Goal: Task Accomplishment & Management: Manage account settings

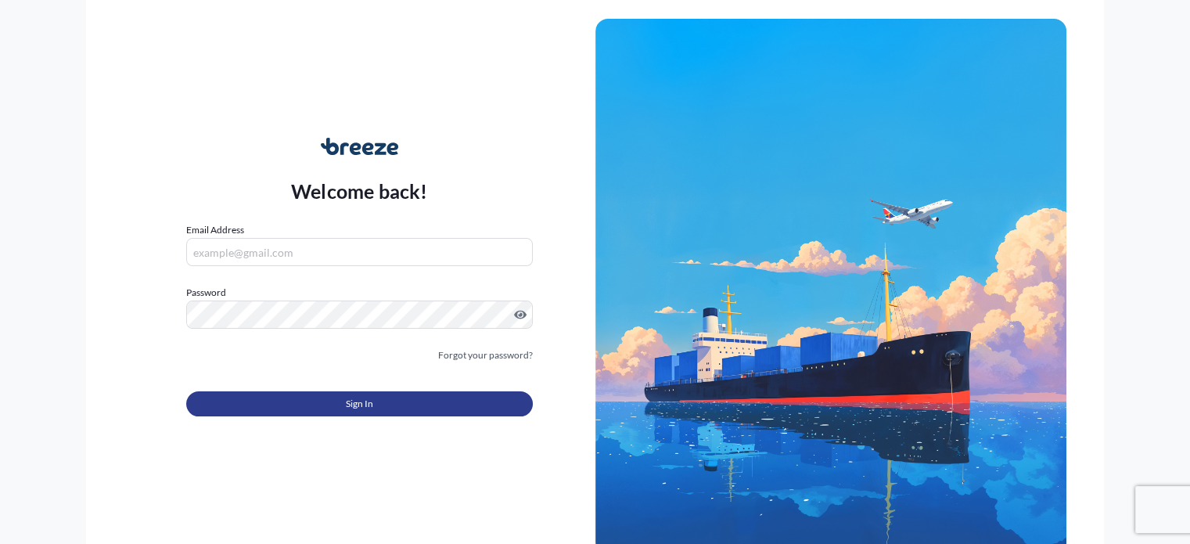
type input "[EMAIL_ADDRESS][DOMAIN_NAME]"
click at [360, 405] on span "Sign In" at bounding box center [359, 404] width 27 height 16
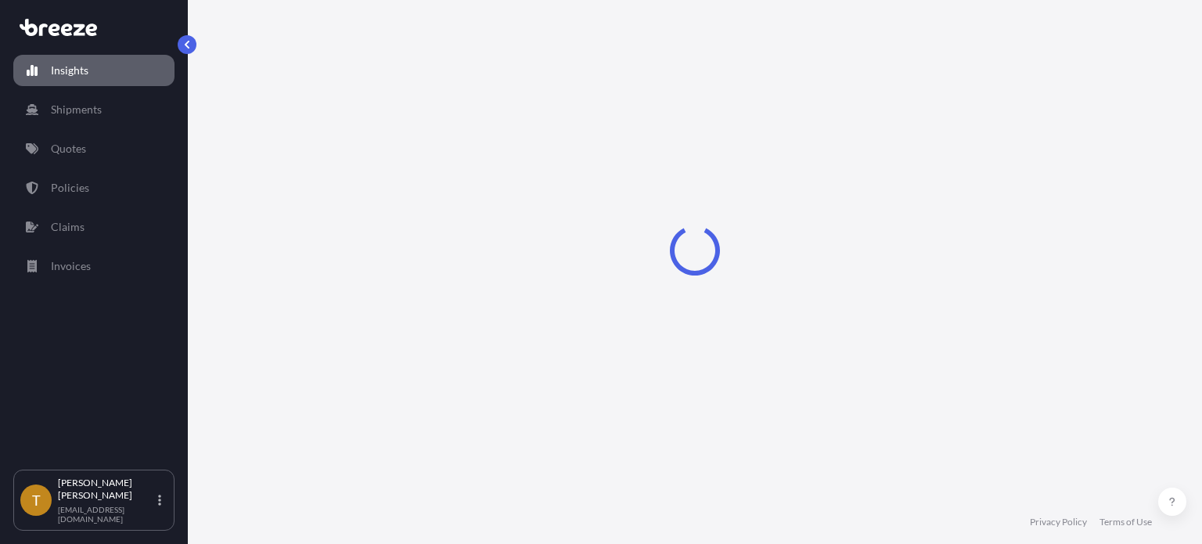
select select "2025"
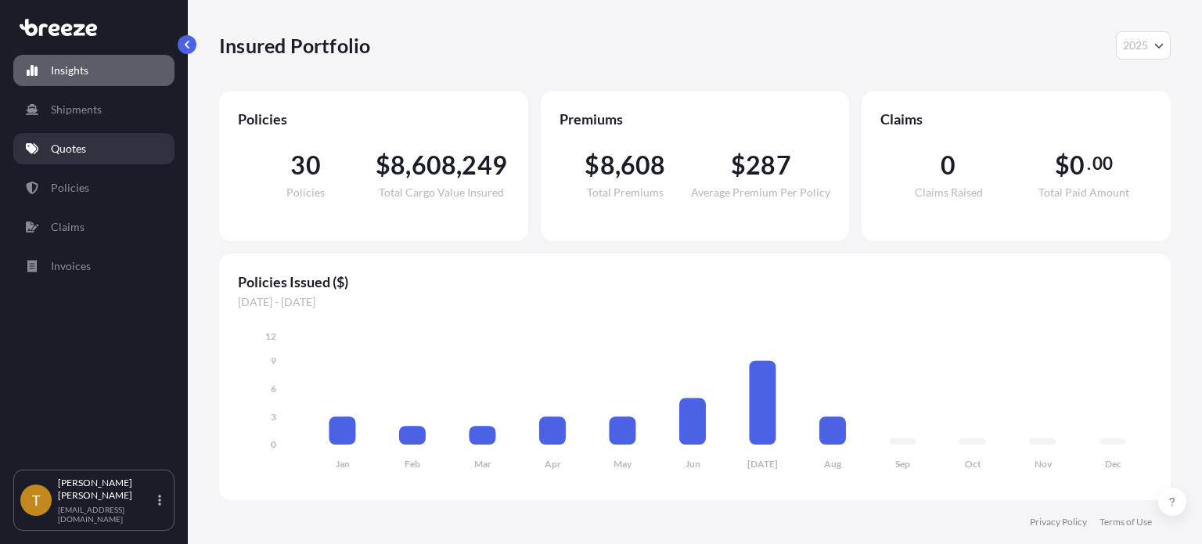
click at [63, 148] on p "Quotes" at bounding box center [68, 149] width 35 height 16
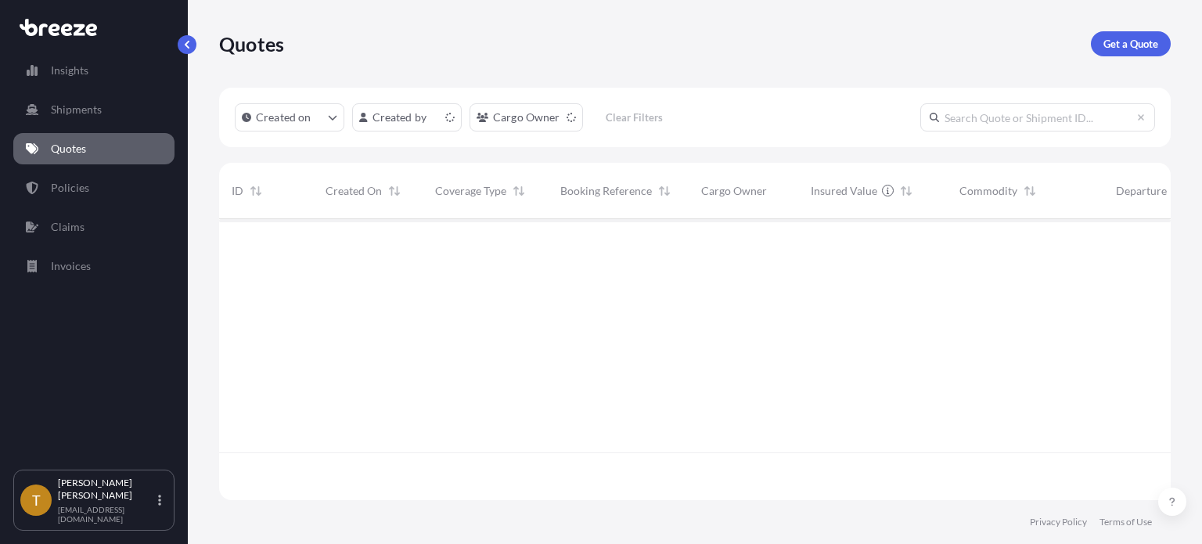
scroll to position [278, 939]
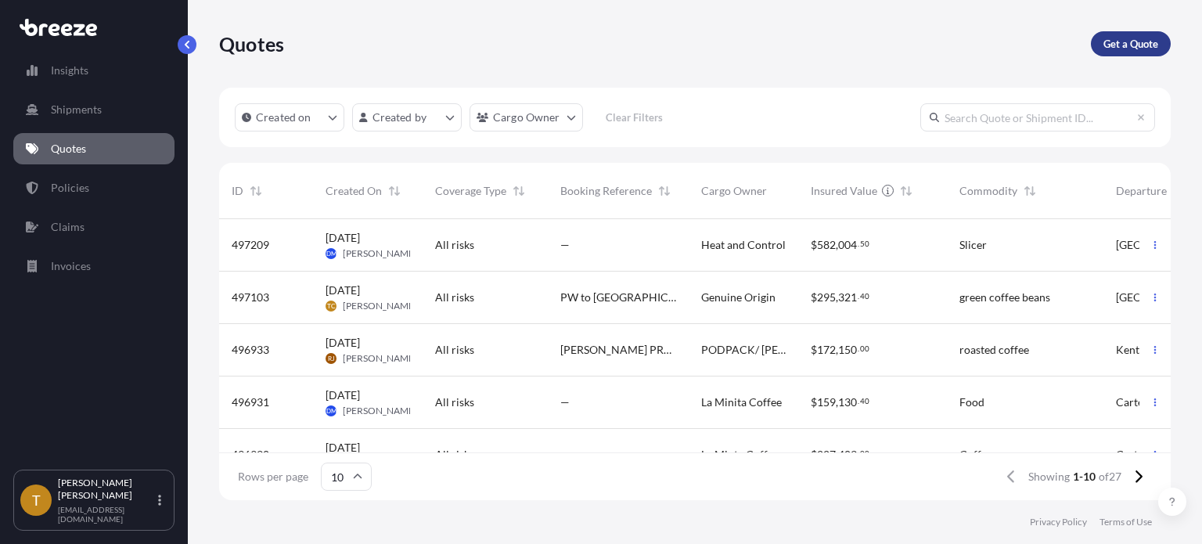
click at [1146, 45] on p "Get a Quote" at bounding box center [1130, 44] width 55 height 16
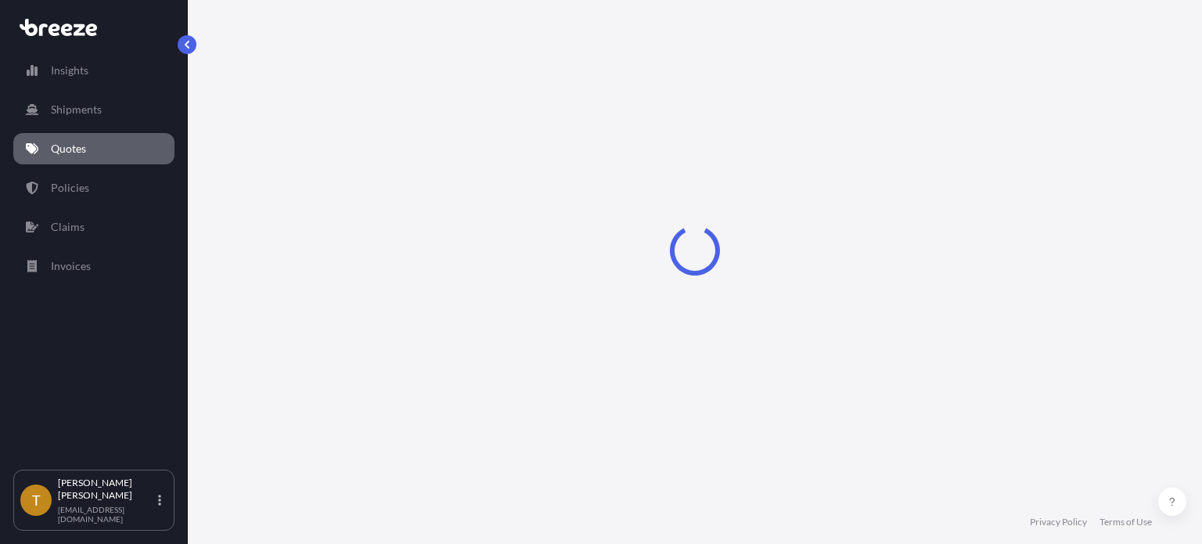
select select "Sea"
select select "1"
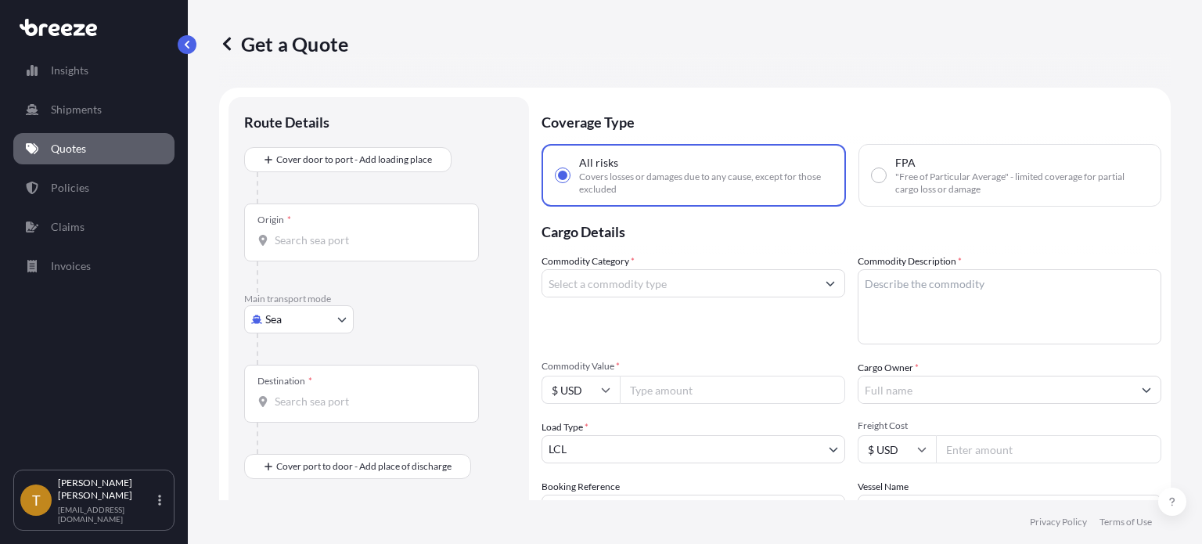
scroll to position [25, 0]
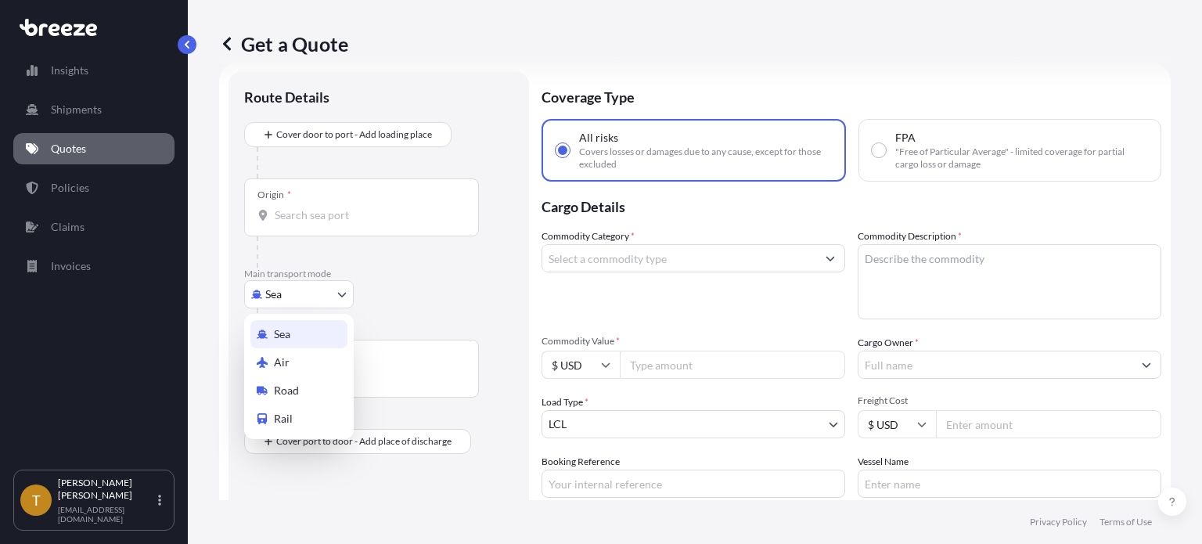
click at [347, 293] on body "Insights Shipments Quotes Policies Claims Invoices T Todd Costley tcostley@hart…" at bounding box center [601, 330] width 1202 height 661
click at [303, 395] on div "Road" at bounding box center [298, 390] width 97 height 28
select select "Road"
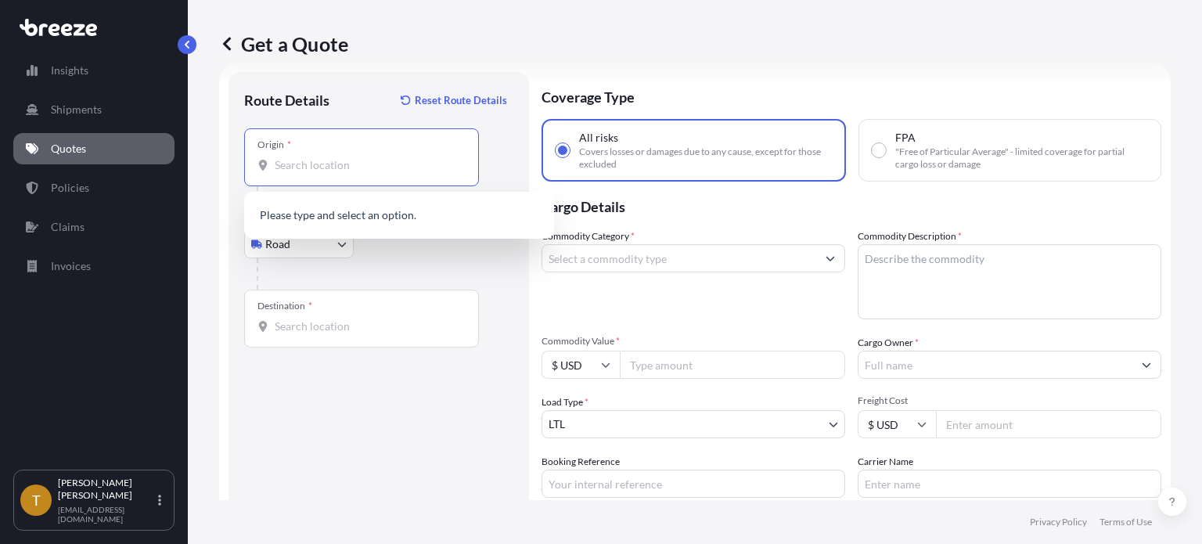
click at [358, 165] on input "Origin *" at bounding box center [367, 165] width 185 height 16
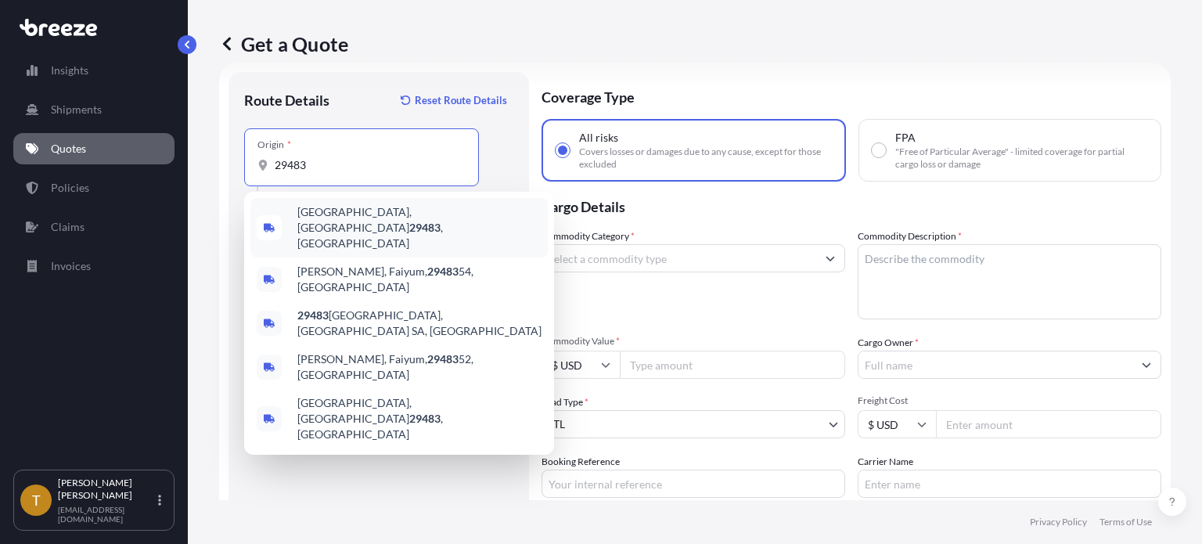
click at [308, 167] on input "29483" at bounding box center [367, 165] width 185 height 16
click at [277, 164] on input "29483" at bounding box center [367, 165] width 185 height 16
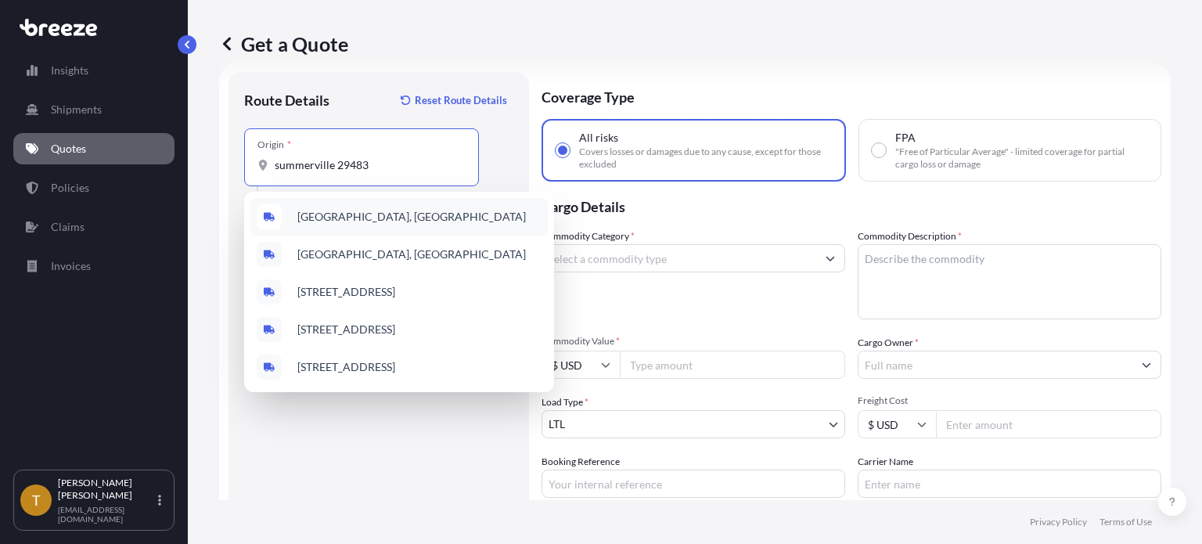
click at [322, 219] on span "Summerville, SC 29483, USA" at bounding box center [411, 217] width 228 height 16
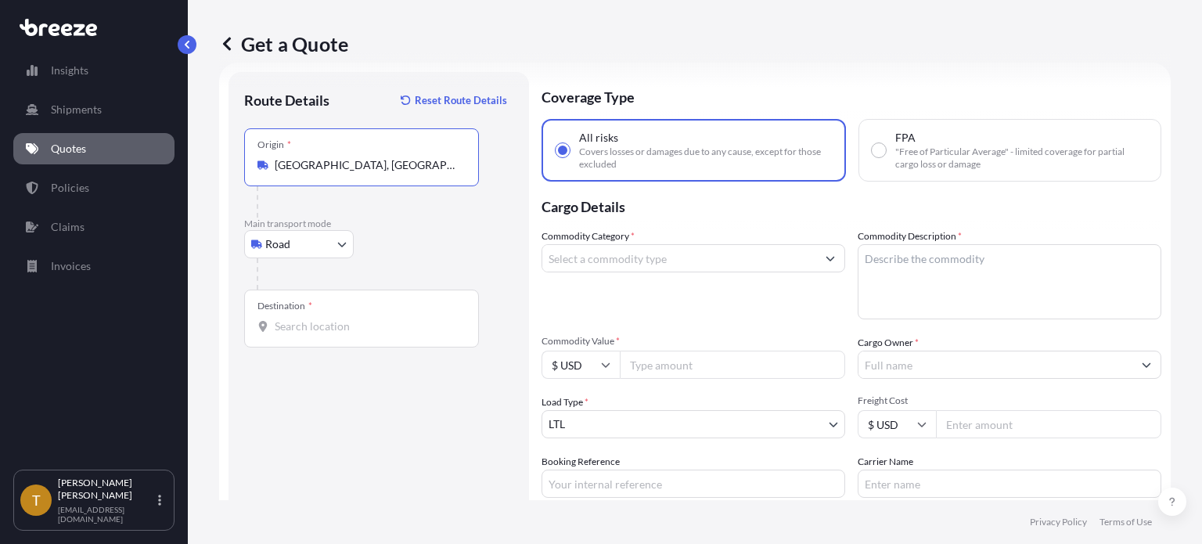
type input "Summerville, SC 29483, USA"
click at [318, 312] on div "Destination *" at bounding box center [361, 319] width 235 height 58
click at [318, 318] on input "Destination *" at bounding box center [367, 326] width 185 height 16
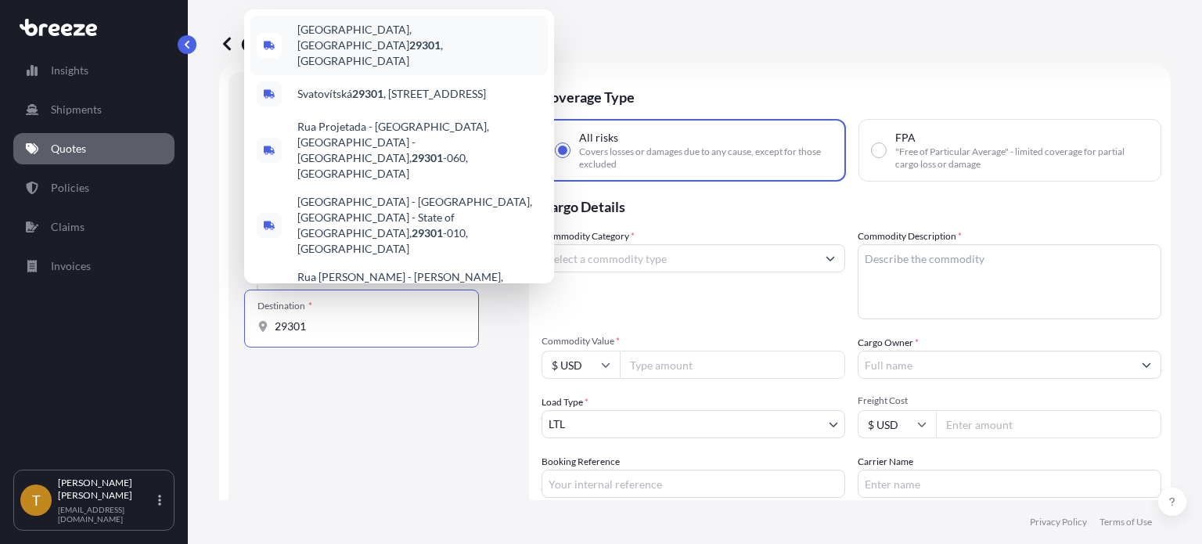
click at [367, 49] on div "Spartanburg, SC 29301 , USA" at bounding box center [398, 45] width 297 height 59
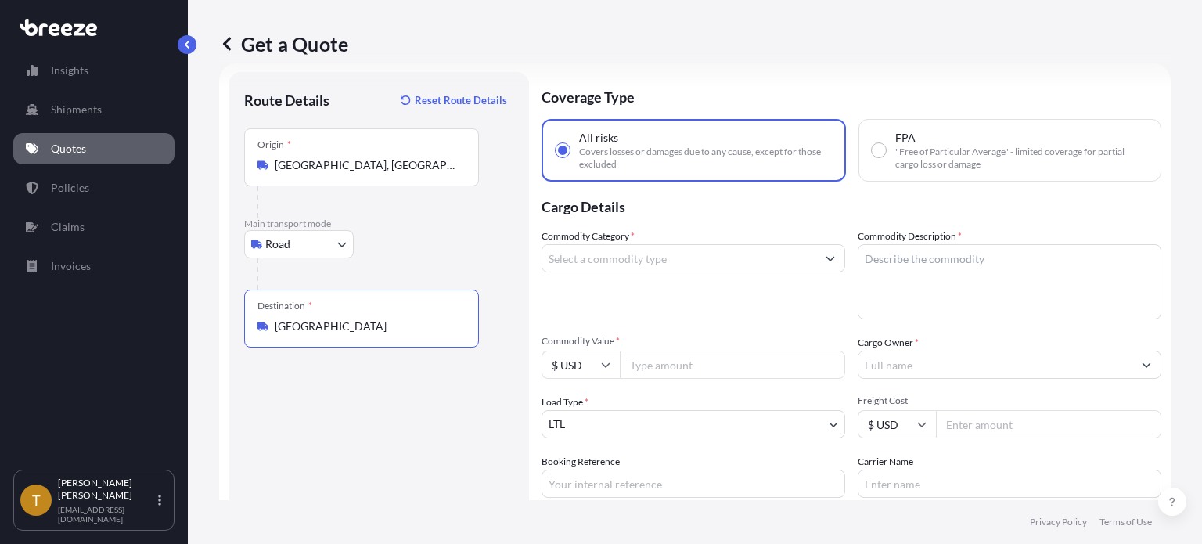
type input "Spartanburg, SC 29301, USA"
click at [694, 257] on input "Commodity Category *" at bounding box center [679, 258] width 274 height 28
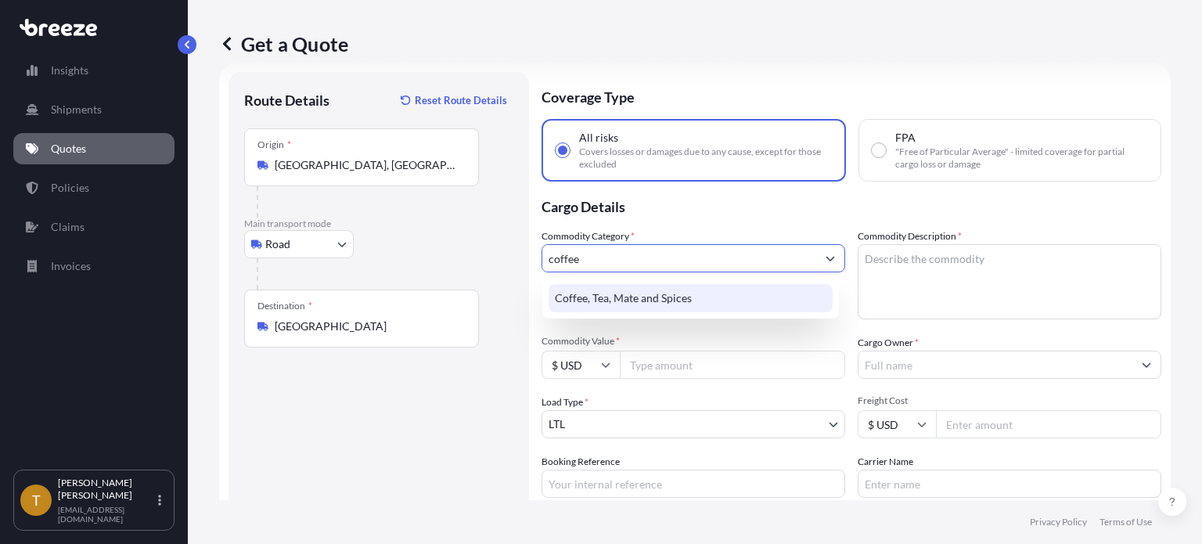
click at [654, 296] on div "Coffee, Tea, Mate and Spices" at bounding box center [691, 298] width 284 height 28
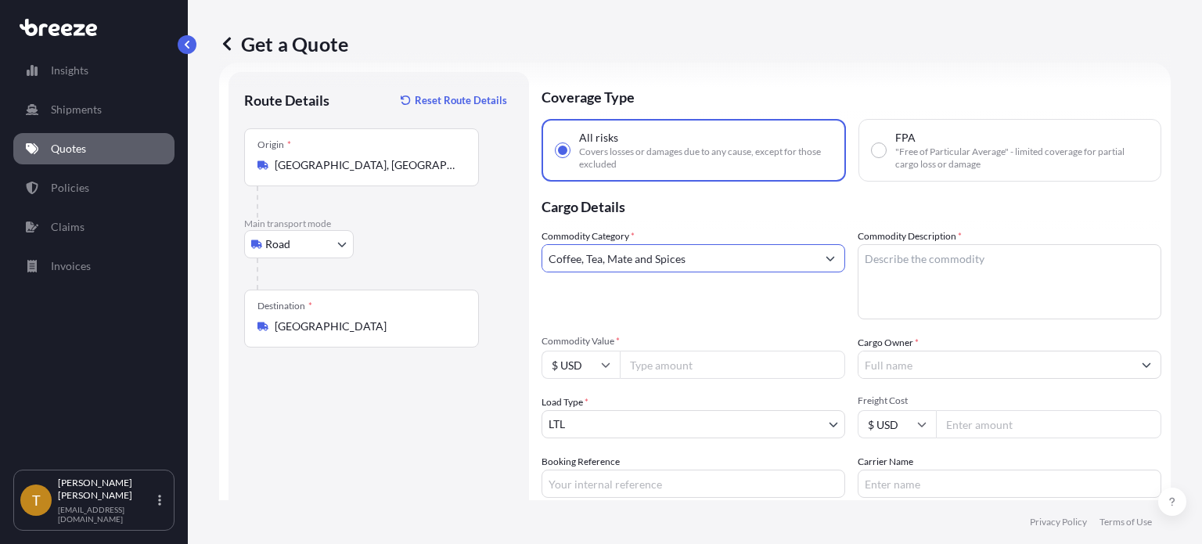
type input "Coffee, Tea, Mate and Spices"
click at [897, 265] on textarea "Commodity Description *" at bounding box center [1010, 281] width 304 height 75
type textarea "green coffee beans"
click at [696, 362] on input "Commodity Value *" at bounding box center [732, 365] width 225 height 28
type input "163500.00"
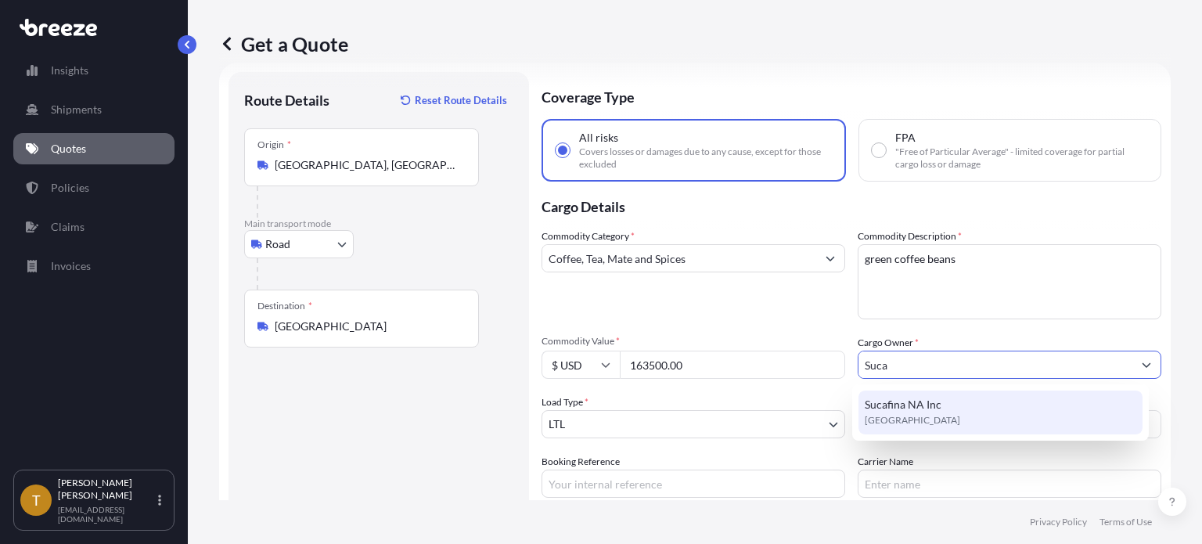
click at [923, 419] on span "United Kingdom" at bounding box center [912, 420] width 95 height 16
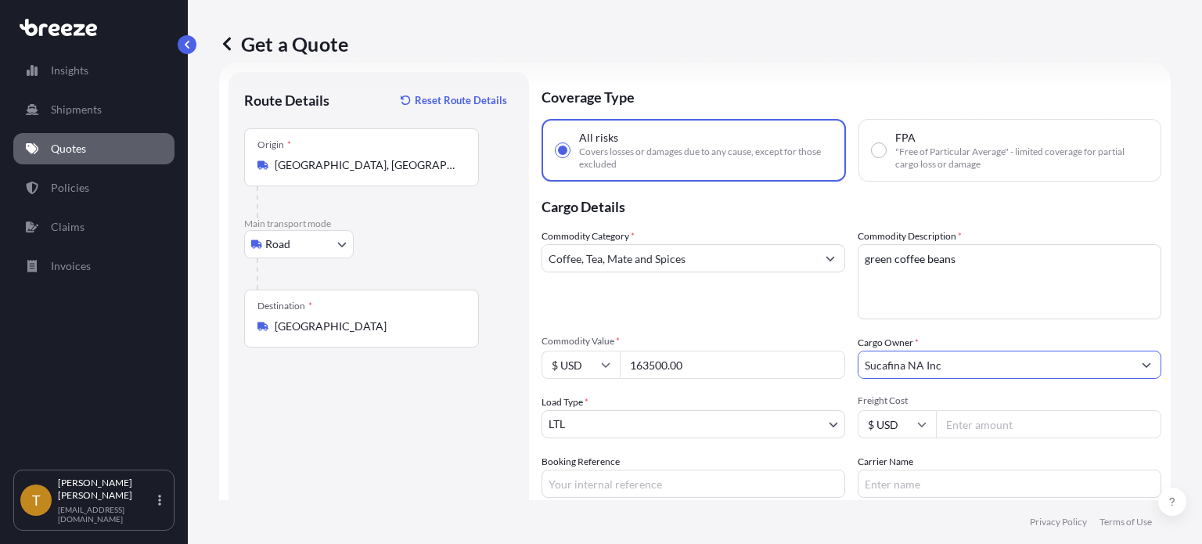
type input "Sucafina NA Inc"
click at [659, 424] on body "15 options available. 6 options available. 0 options available. 1 option availa…" at bounding box center [601, 330] width 1202 height 661
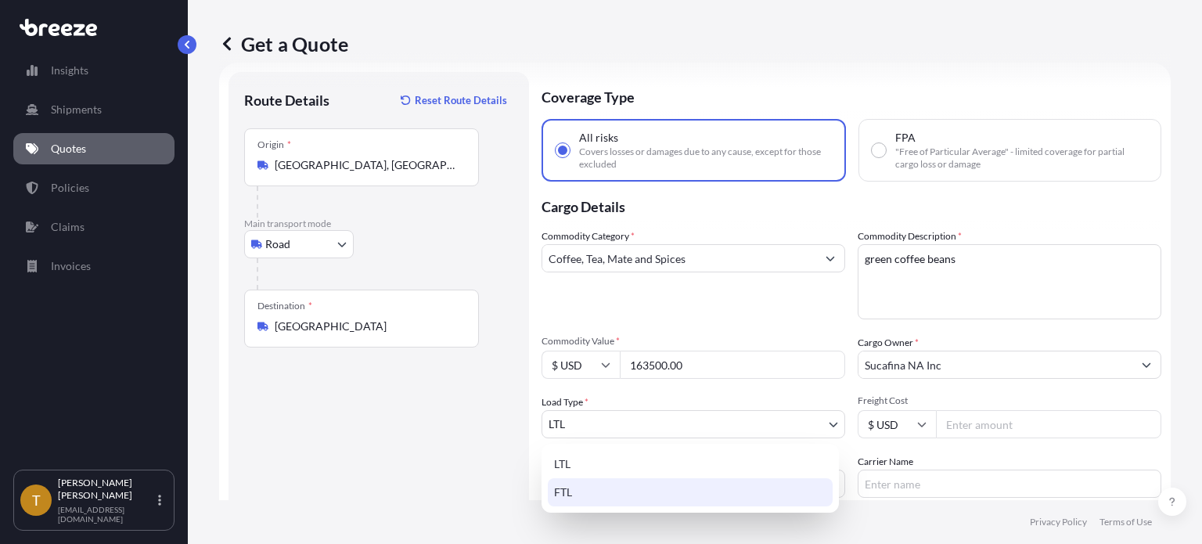
click at [585, 492] on div "FTL" at bounding box center [690, 492] width 285 height 28
select select "2"
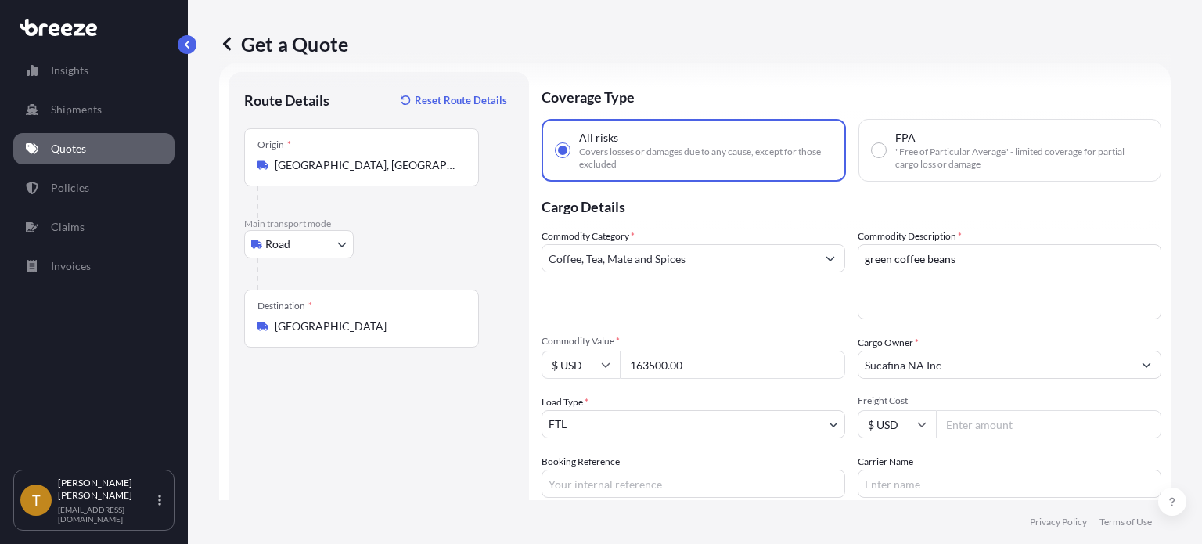
click at [976, 420] on input "Freight Cost" at bounding box center [1048, 424] width 225 height 28
type input "750"
click at [634, 480] on input "Booking Reference" at bounding box center [693, 483] width 304 height 28
type input "SC to SC"
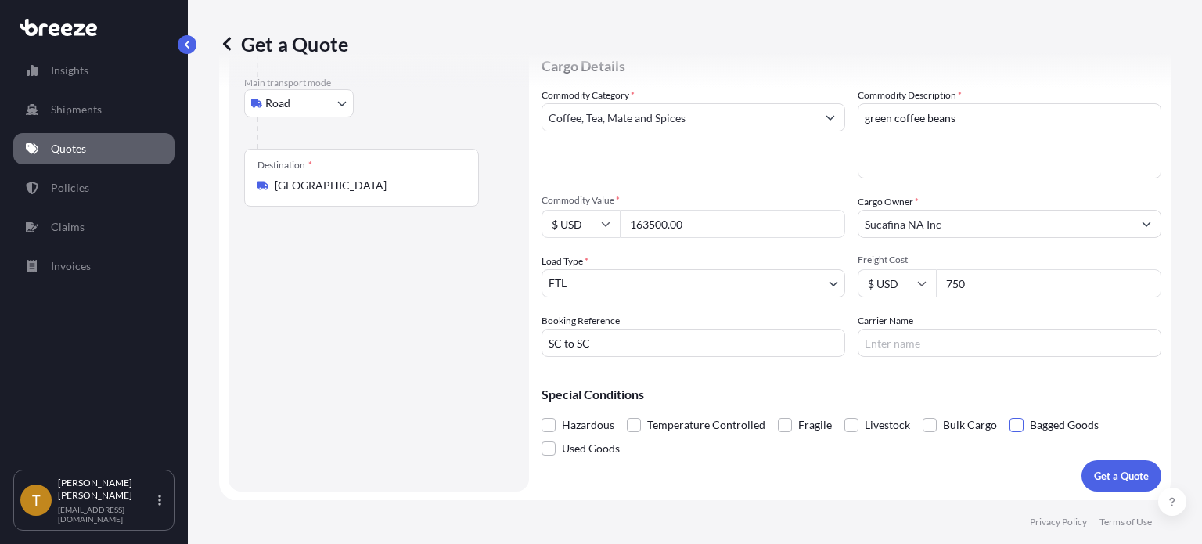
click at [1009, 419] on span at bounding box center [1016, 425] width 14 height 14
click at [1009, 413] on input "Bagged Goods" at bounding box center [1009, 413] width 0 height 0
click at [1114, 475] on p "Get a Quote" at bounding box center [1121, 476] width 55 height 16
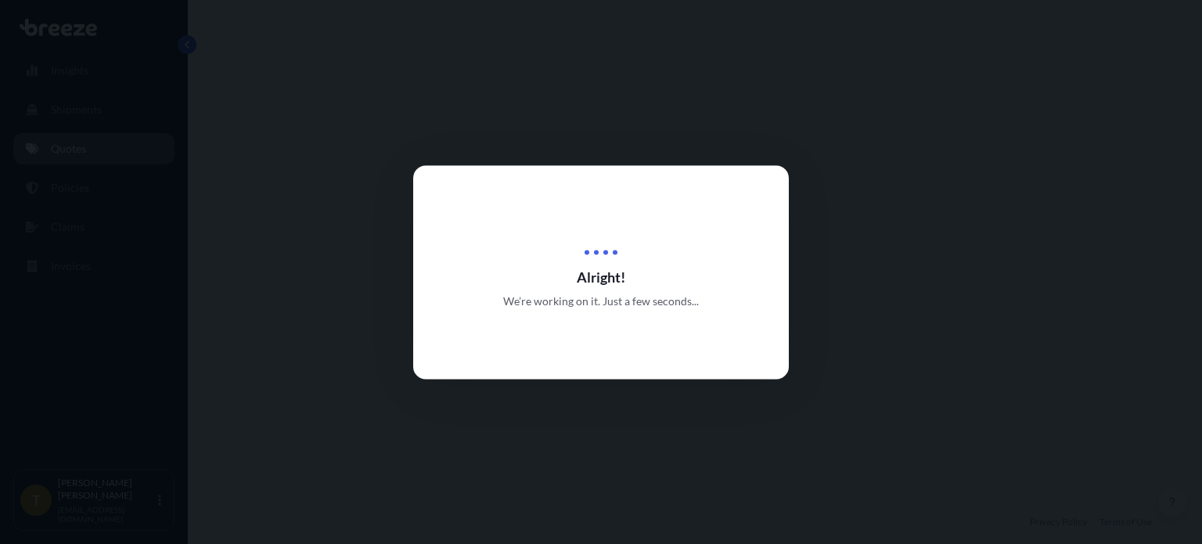
select select "Road"
select select "2"
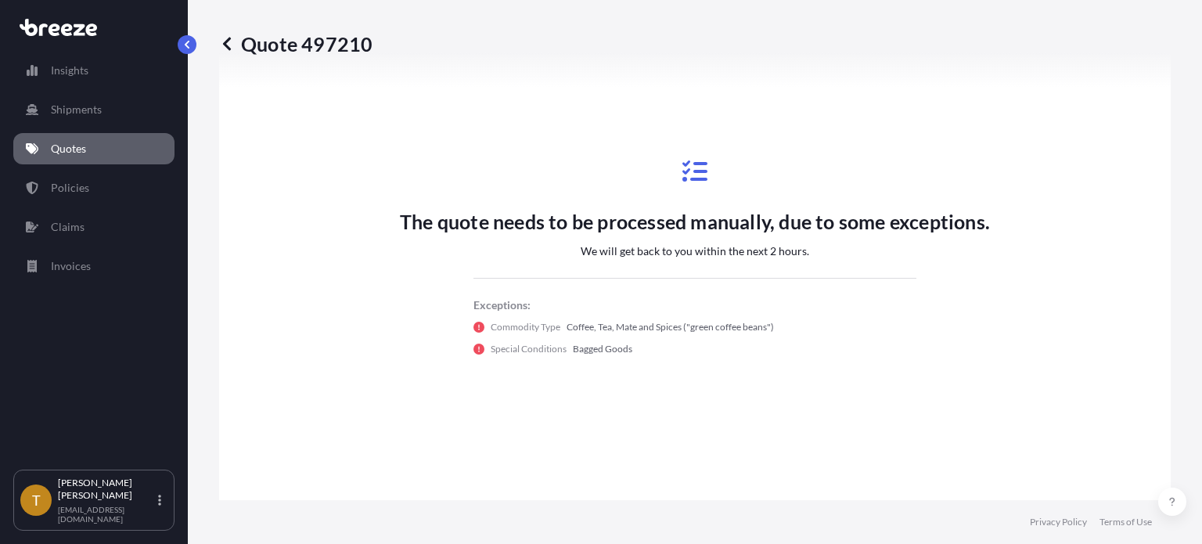
scroll to position [916, 0]
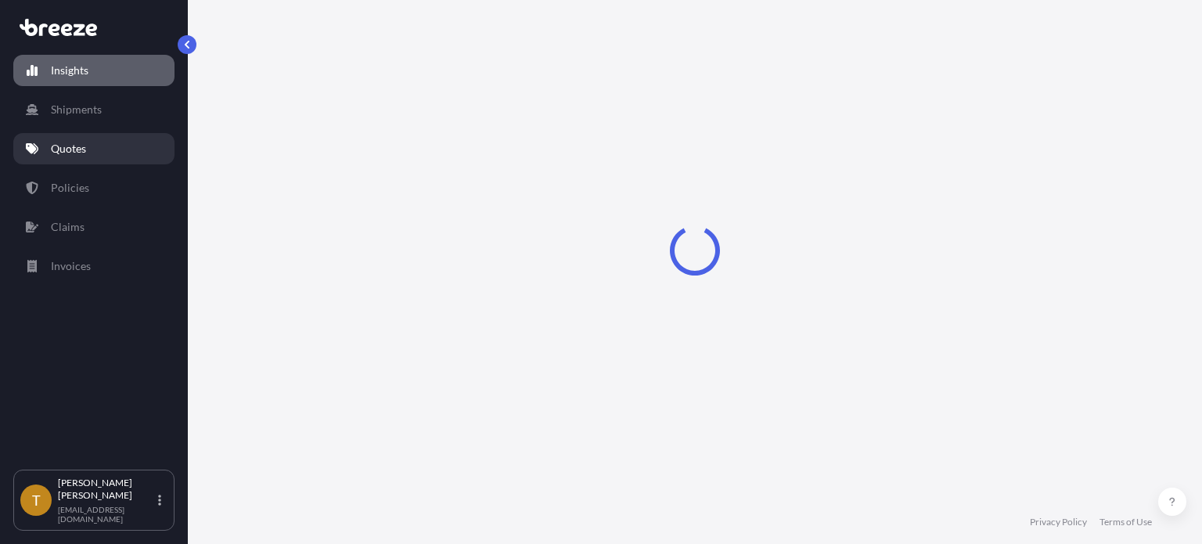
select select "2025"
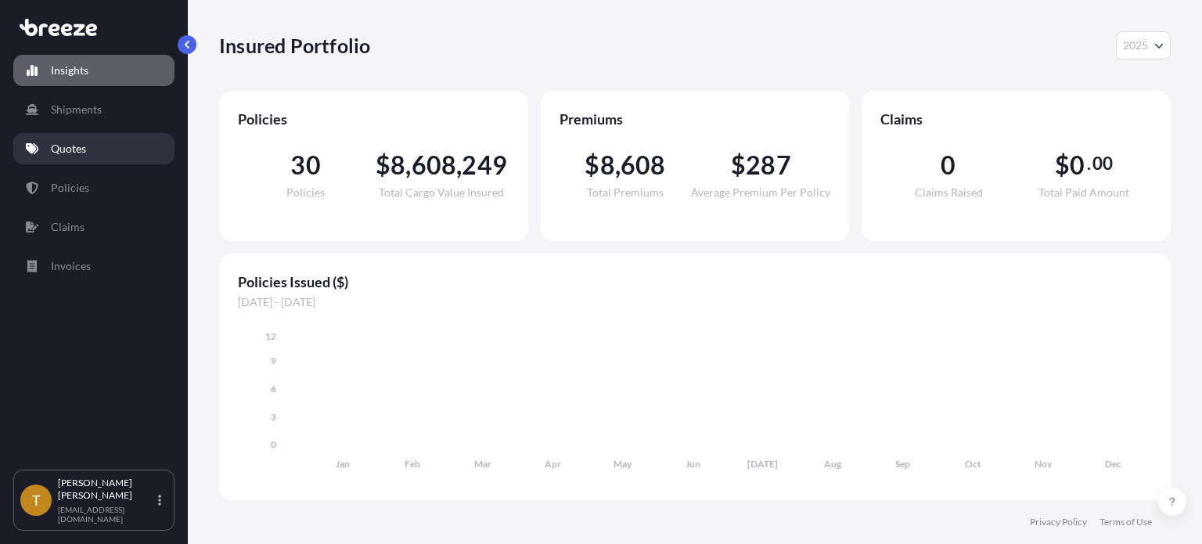
click at [59, 145] on p "Quotes" at bounding box center [68, 149] width 35 height 16
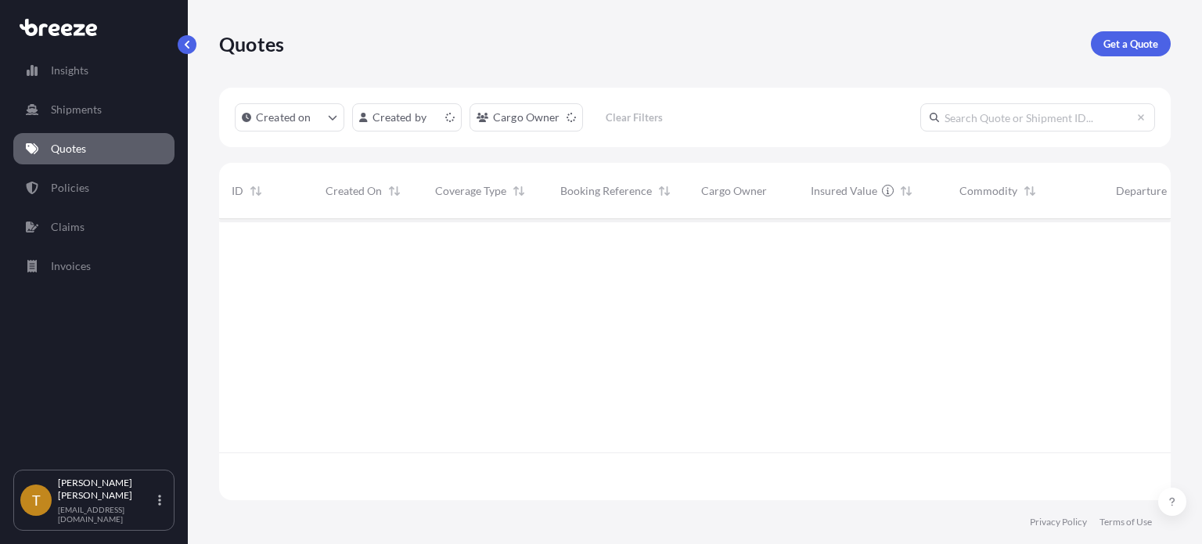
scroll to position [278, 939]
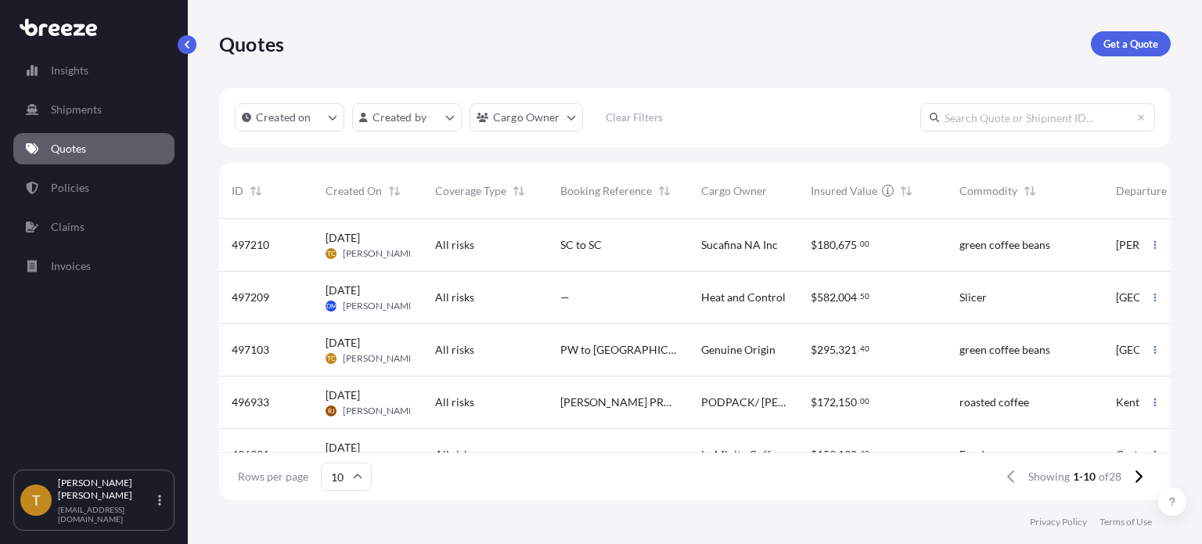
click at [485, 347] on div "All risks" at bounding box center [485, 350] width 100 height 16
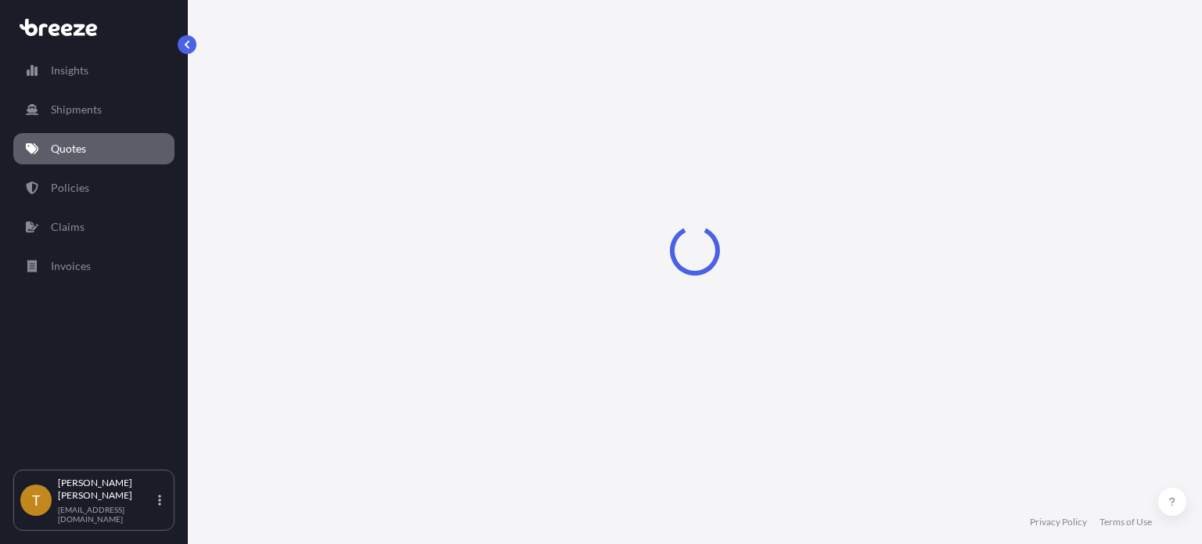
select select "Road"
select select "2"
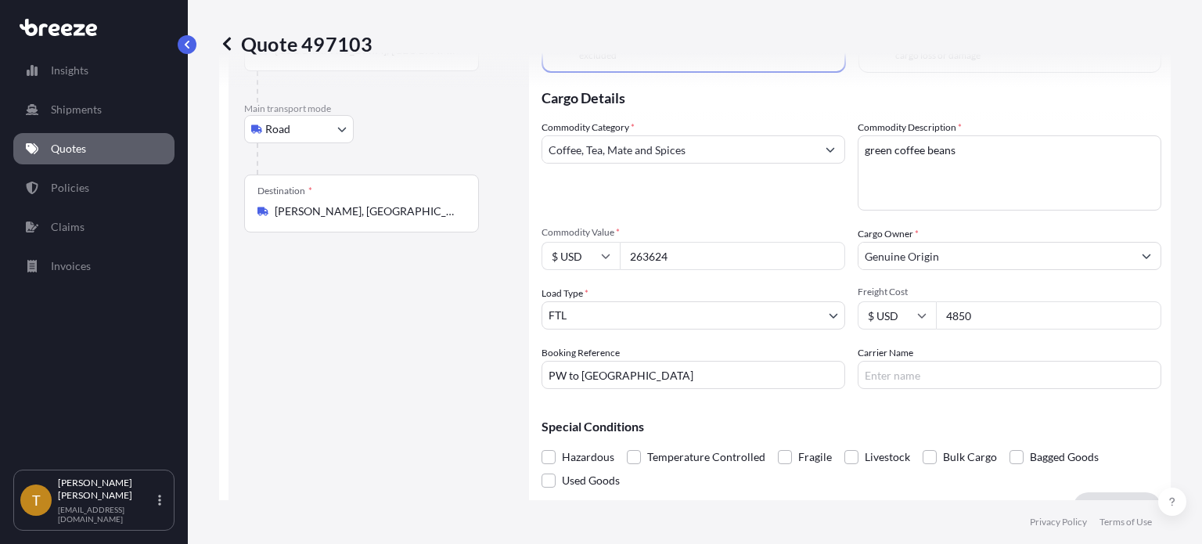
scroll to position [212, 0]
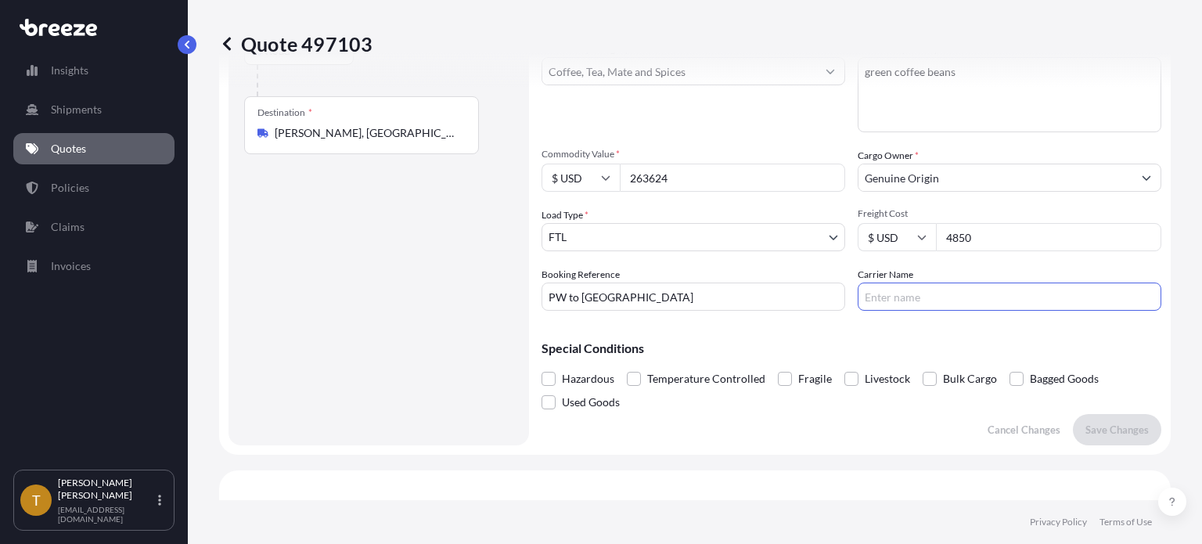
click at [936, 290] on input "Carrier Name" at bounding box center [1010, 296] width 304 height 28
type input "Xela Express Inc"
click at [629, 293] on input "PW to [GEOGRAPHIC_DATA]" at bounding box center [693, 296] width 304 height 28
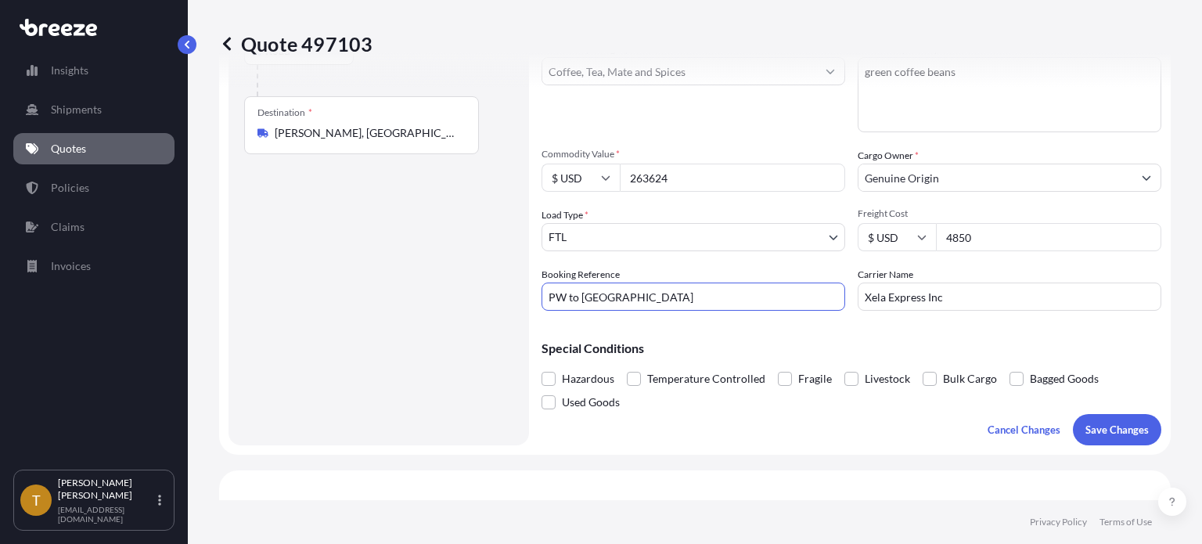
click at [629, 293] on input "PW to [GEOGRAPHIC_DATA]" at bounding box center [693, 296] width 304 height 28
type input "159858"
click at [1122, 427] on p "Save Changes" at bounding box center [1116, 430] width 63 height 16
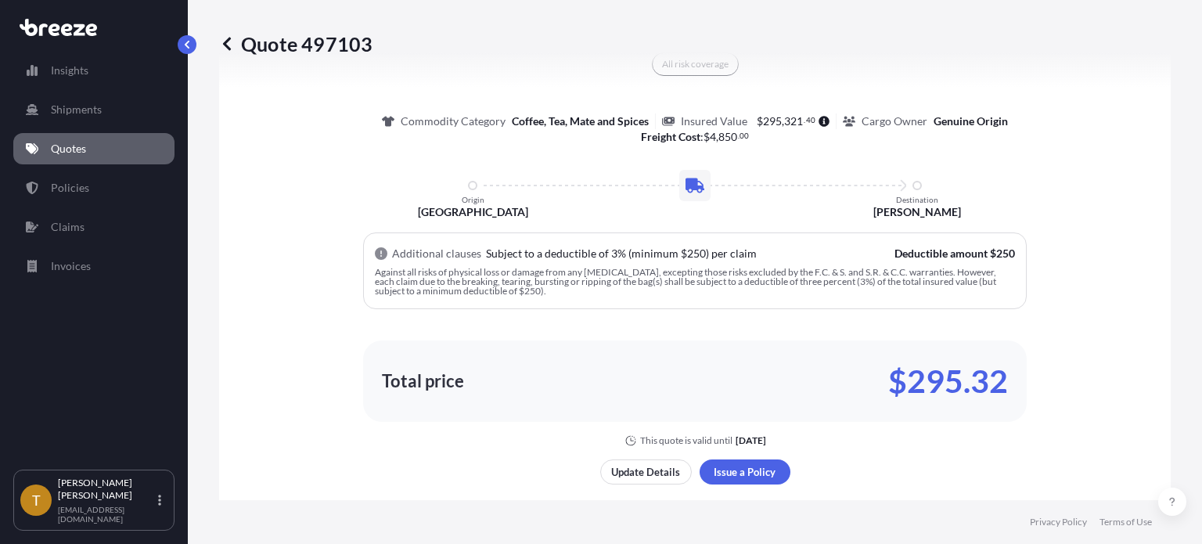
select select "Road"
select select "2"
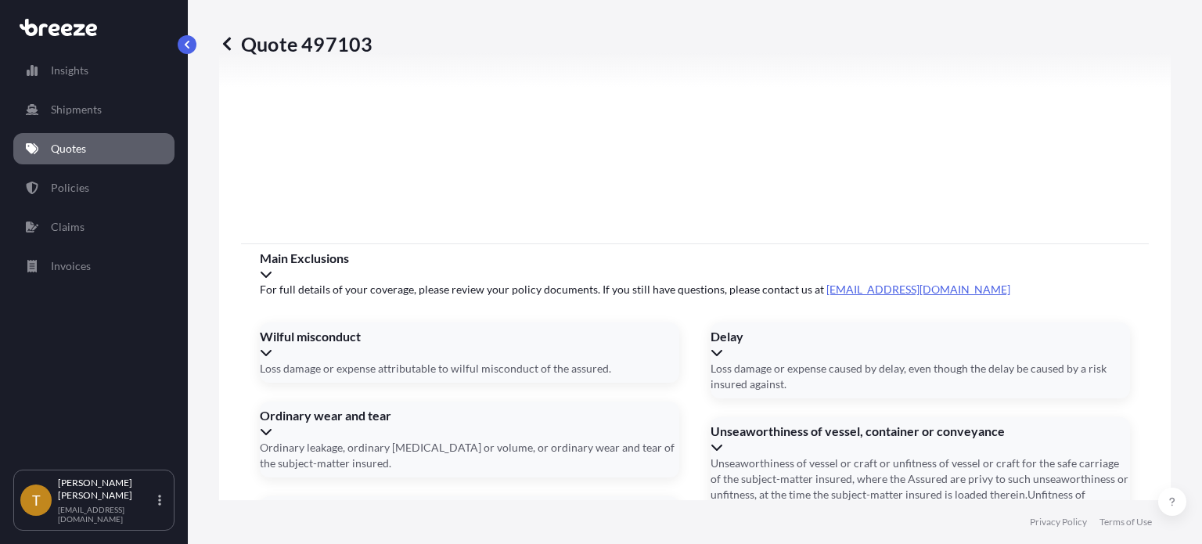
scroll to position [2331, 0]
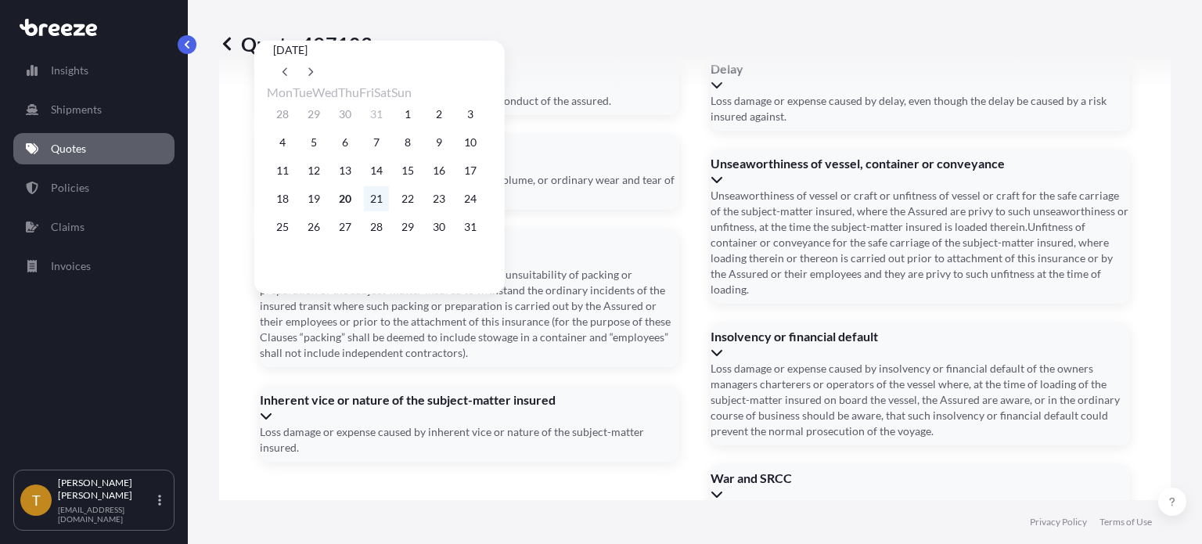
click at [389, 209] on button "21" at bounding box center [376, 198] width 25 height 25
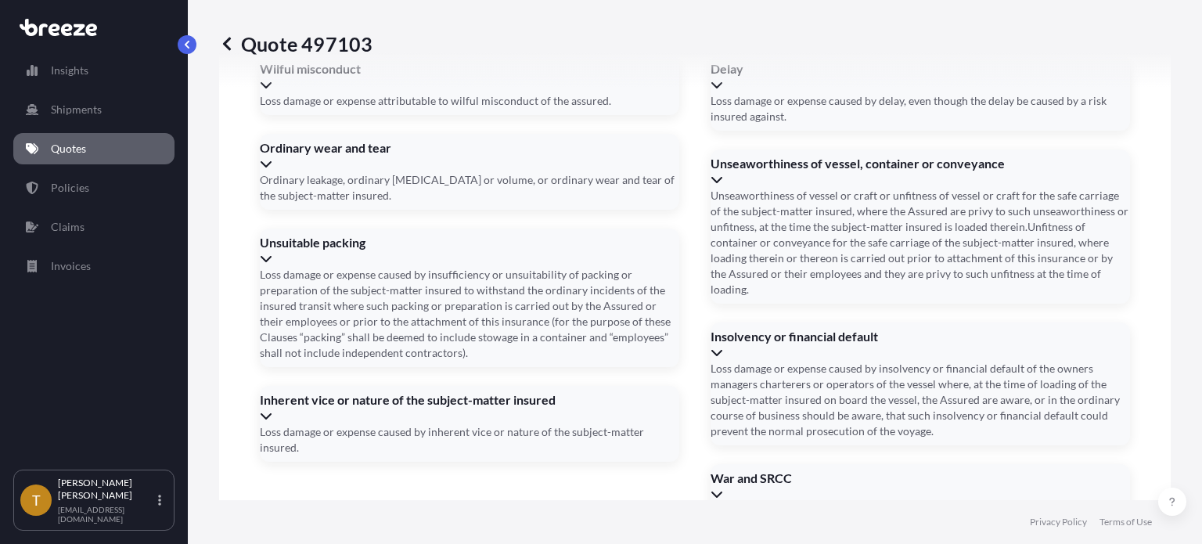
type input "[DATE]"
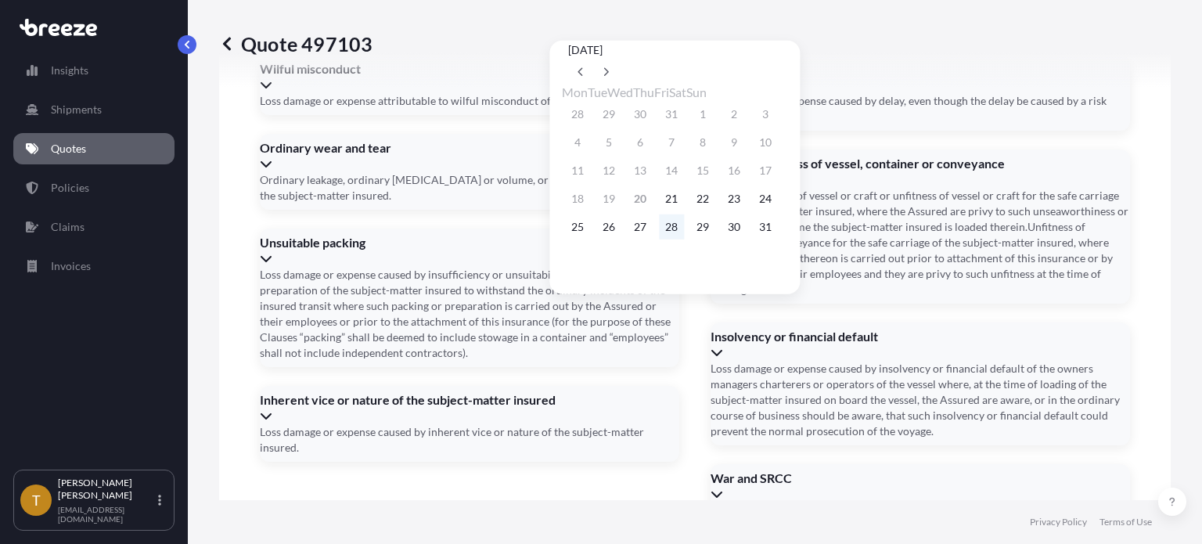
click at [684, 236] on button "28" at bounding box center [671, 226] width 25 height 25
type input "[DATE]"
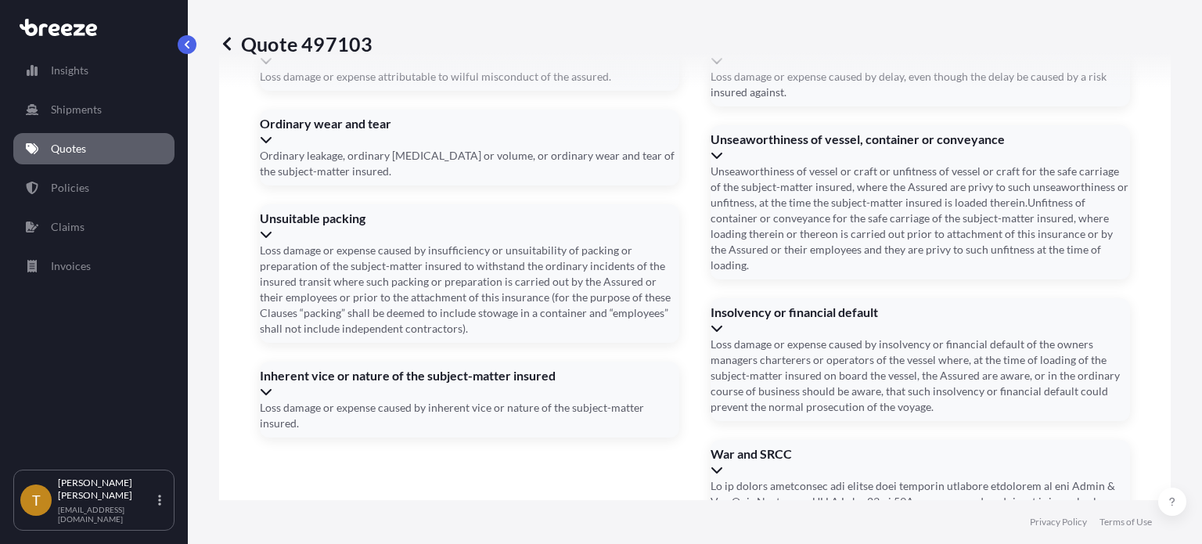
scroll to position [2366, 0]
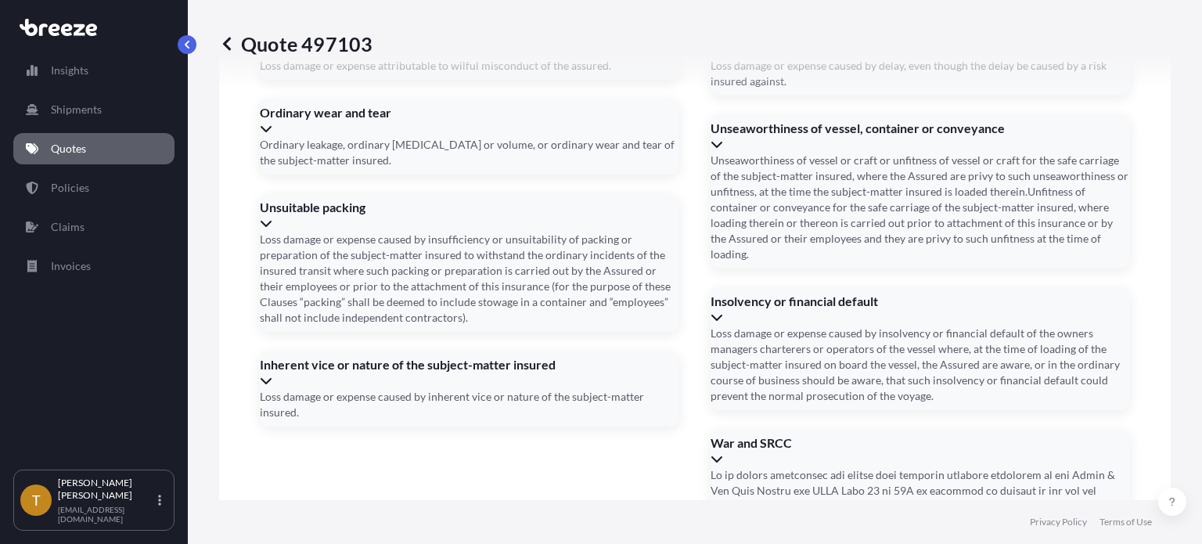
type input "082"
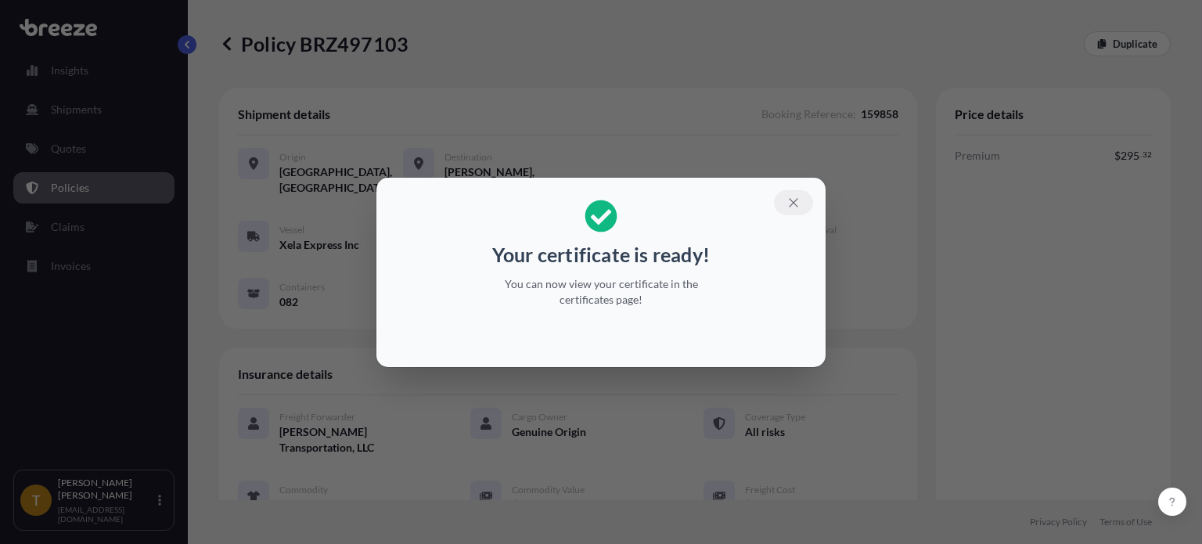
click at [793, 203] on icon "button" at bounding box center [793, 202] width 9 height 9
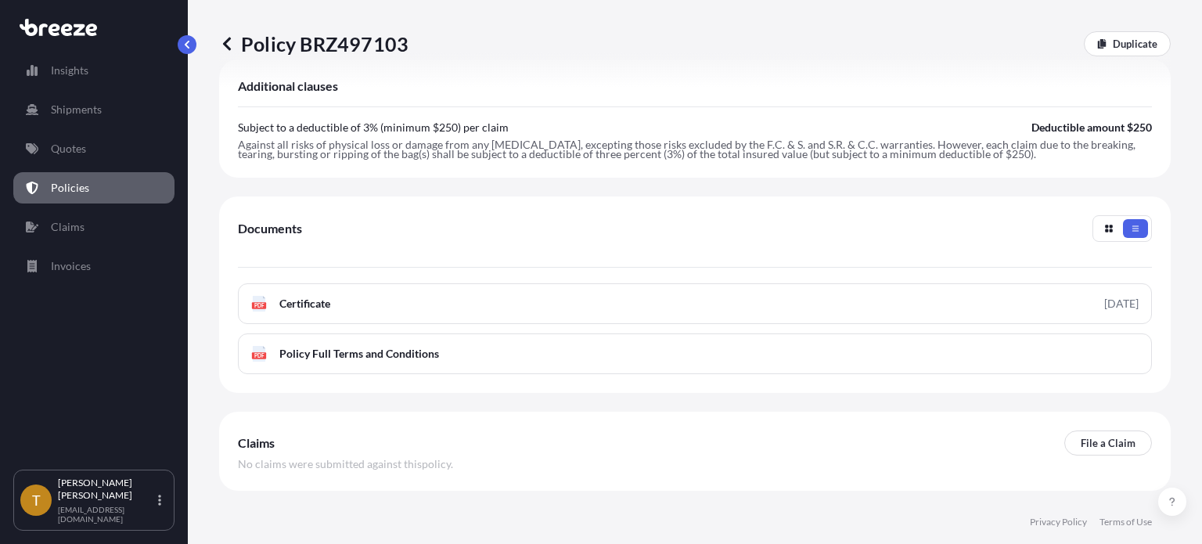
scroll to position [589, 0]
